Goal: Task Accomplishment & Management: Manage account settings

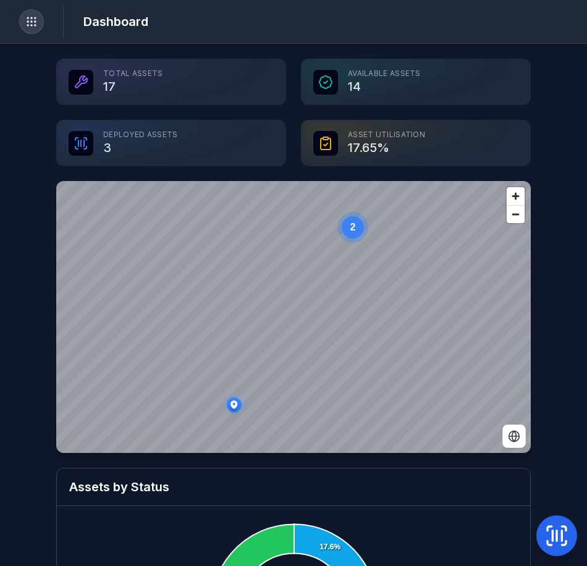
click at [25, 20] on icon "Toggle navigation" at bounding box center [31, 21] width 12 height 12
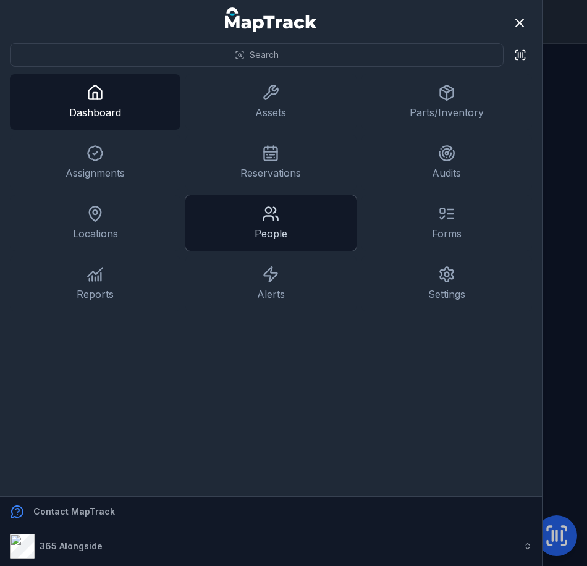
click at [258, 220] on link "People" at bounding box center [270, 223] width 171 height 56
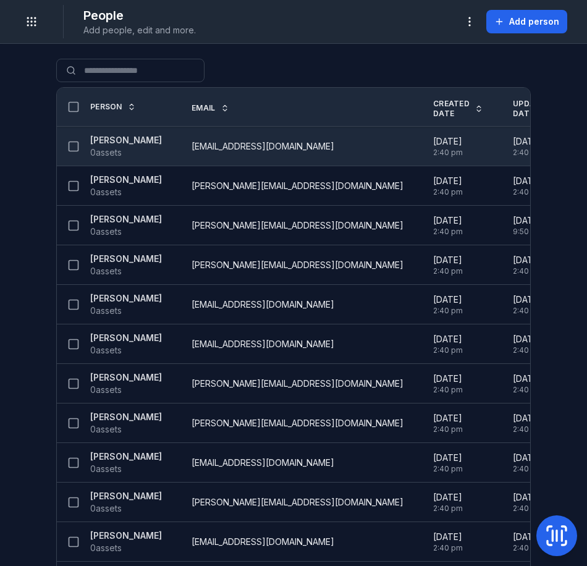
click at [127, 150] on span "0 assets" at bounding box center [126, 152] width 72 height 12
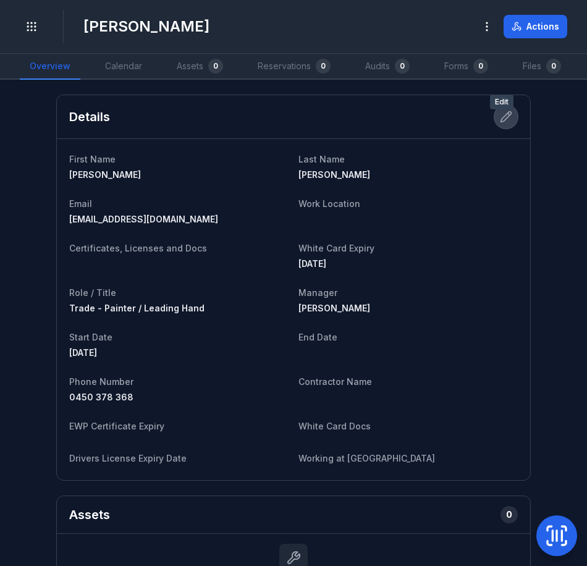
click at [501, 120] on icon at bounding box center [506, 117] width 12 height 12
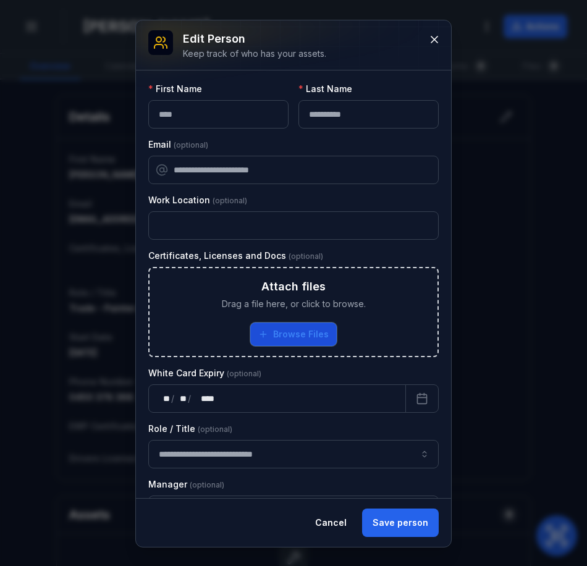
click at [288, 330] on button "Browse Files" at bounding box center [293, 334] width 87 height 23
click at [278, 332] on button "Browse Files" at bounding box center [293, 334] width 87 height 23
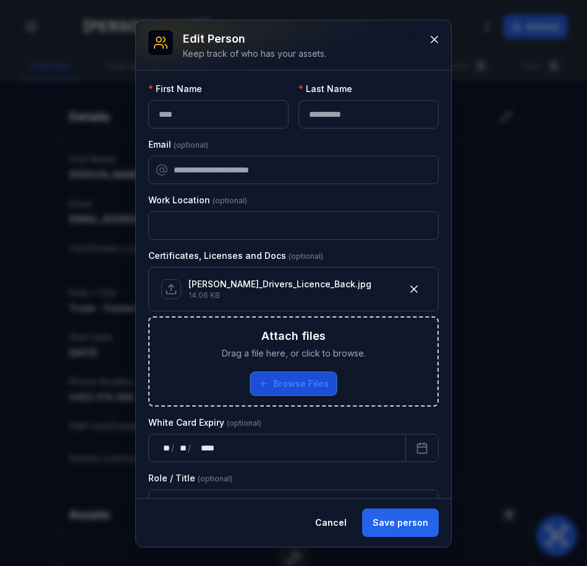
click at [295, 376] on button "Browse Files" at bounding box center [293, 383] width 87 height 23
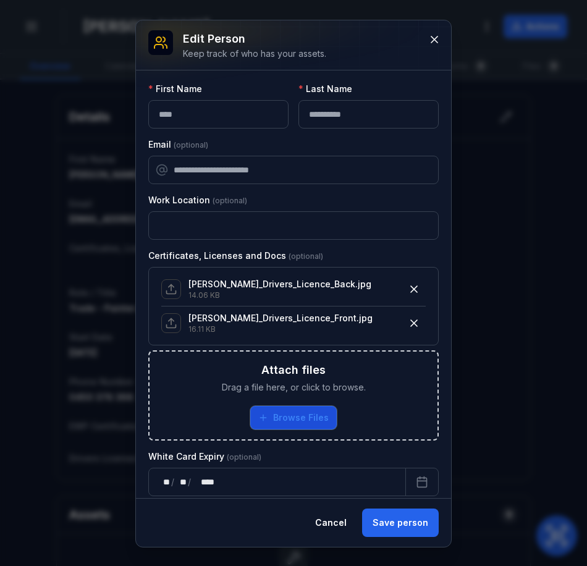
click at [295, 409] on button "Browse Files" at bounding box center [293, 417] width 87 height 23
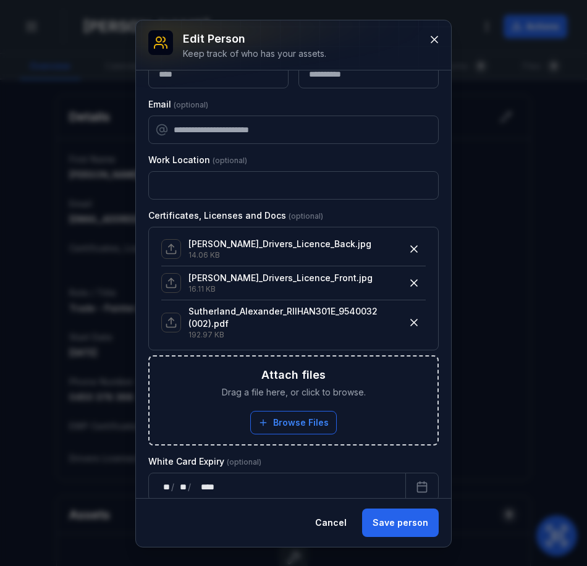
scroll to position [62, 0]
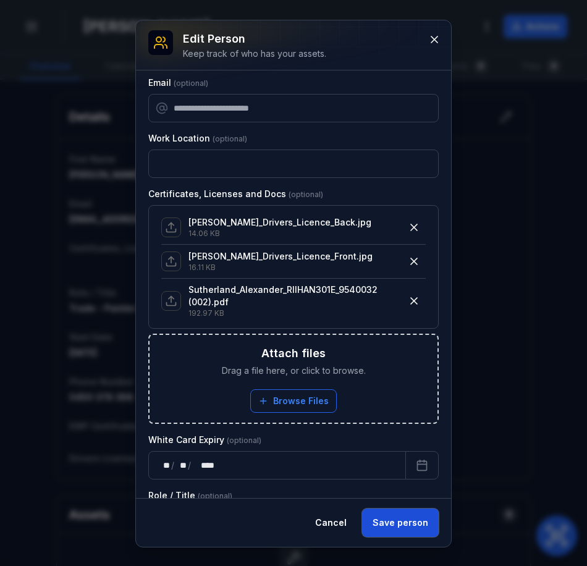
click at [394, 519] on button "Save person" at bounding box center [400, 523] width 77 height 28
